Goal: Find specific page/section: Find specific page/section

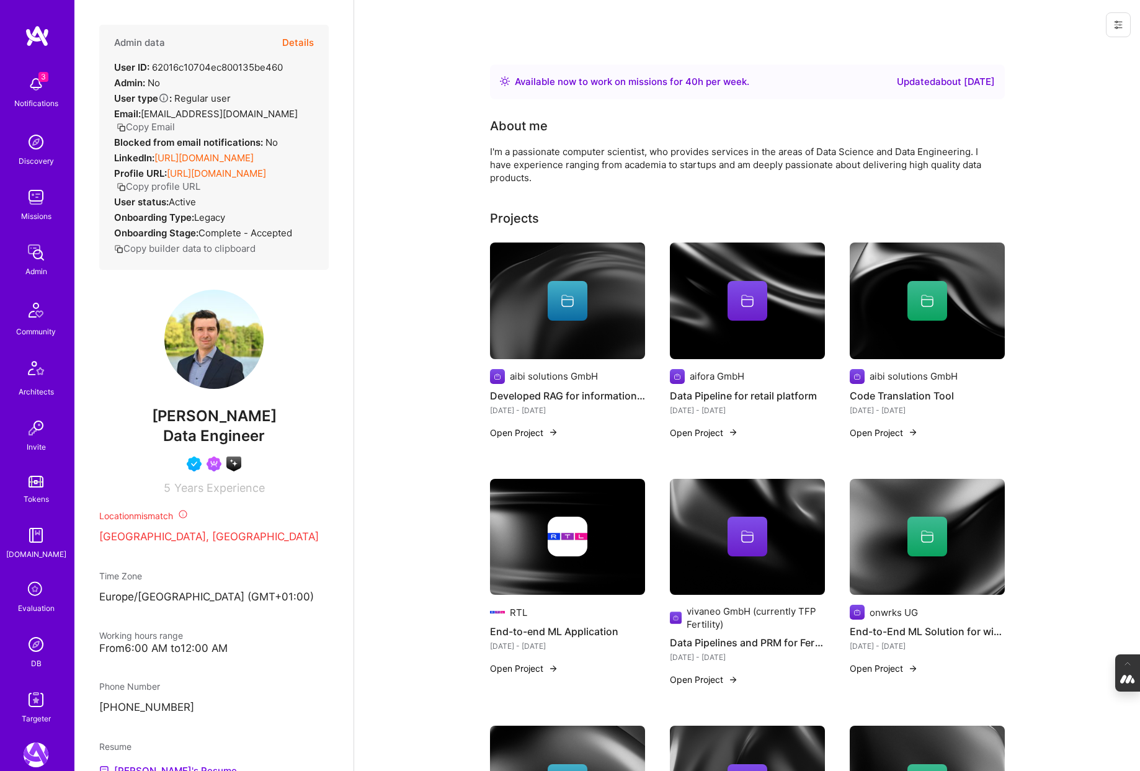
click at [42, 644] on img at bounding box center [36, 644] width 25 height 25
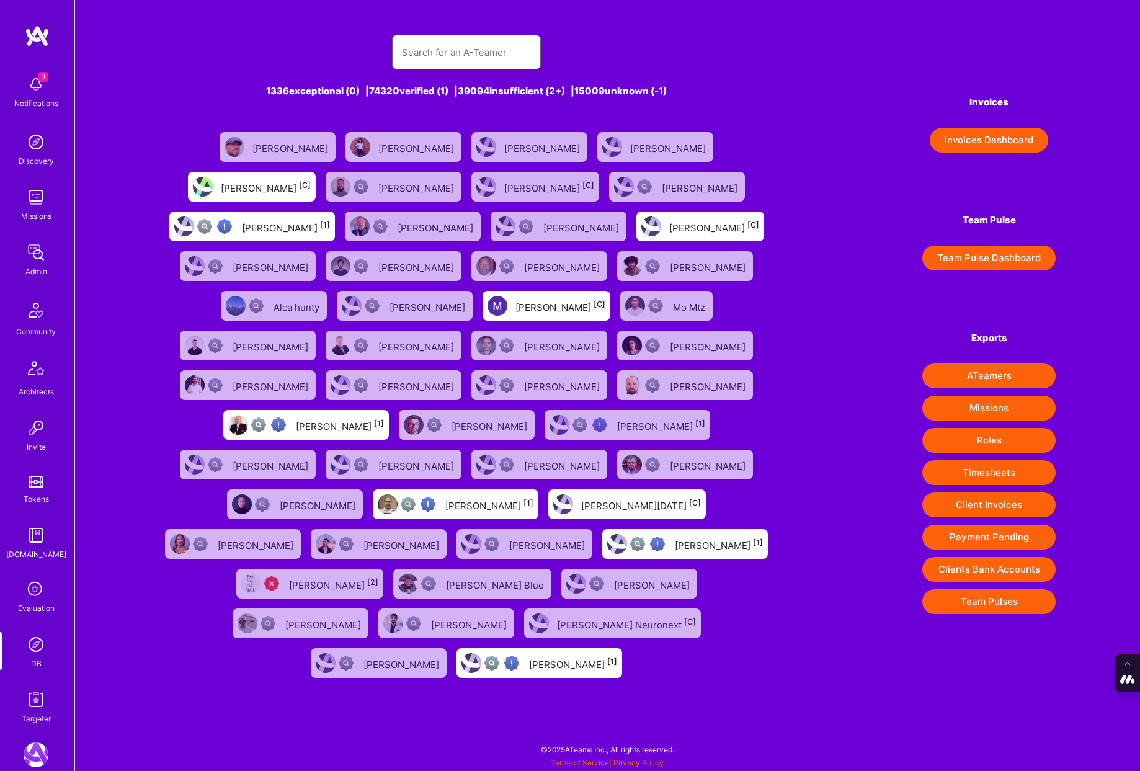
click at [439, 50] on input "text" at bounding box center [466, 53] width 129 height 32
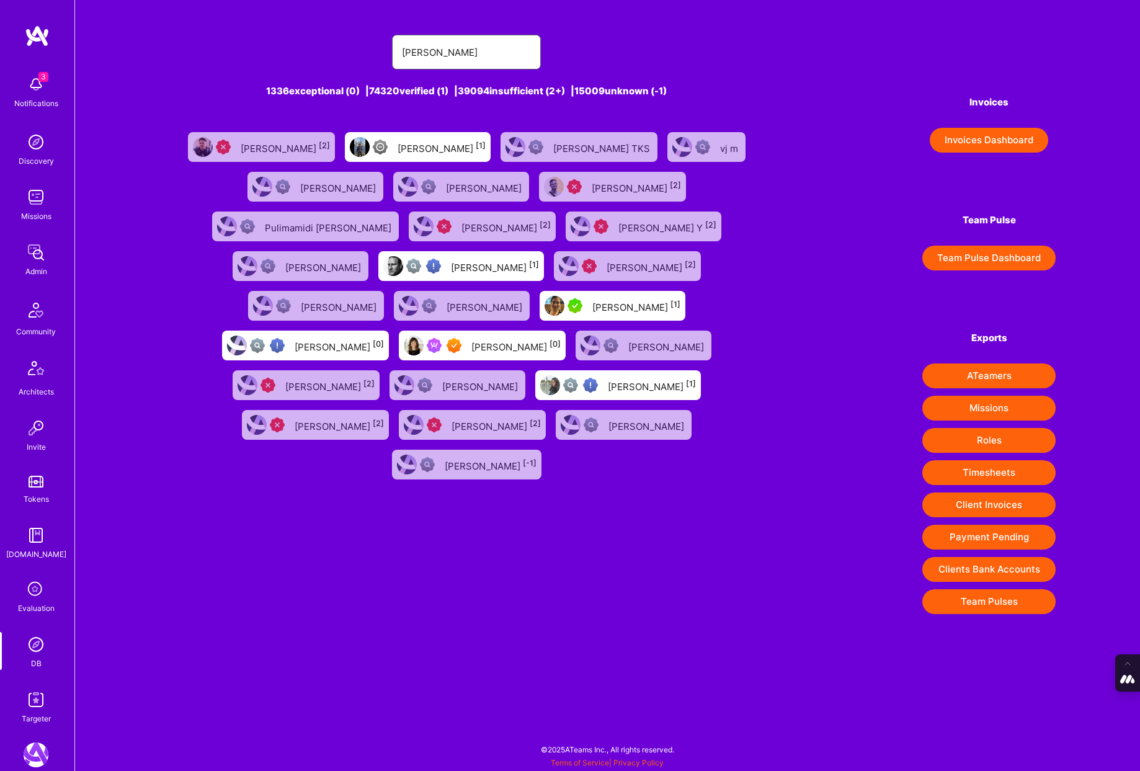
type input "[PERSON_NAME]"
click at [471, 337] on div "[PERSON_NAME] [0]" at bounding box center [515, 345] width 89 height 16
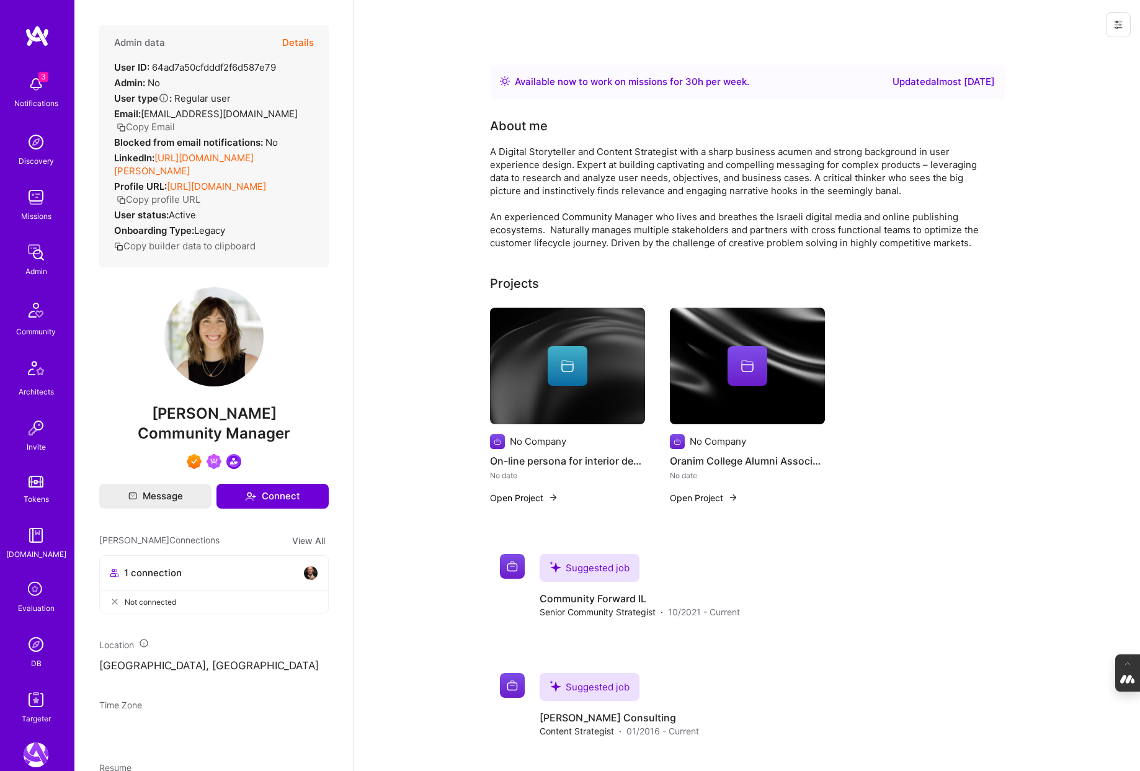
click at [35, 650] on img at bounding box center [36, 644] width 25 height 25
